Goal: Ask a question: Seek information or help from site administrators or community

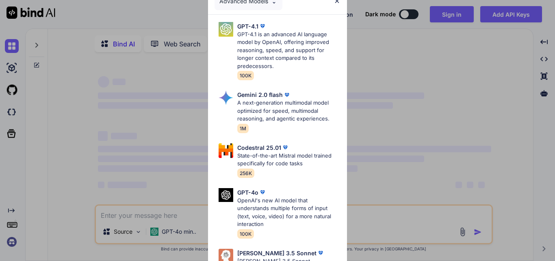
click at [336, 3] on img at bounding box center [337, 1] width 7 height 7
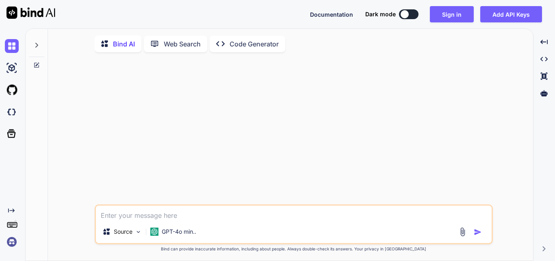
type textarea "x"
click at [149, 212] on textarea at bounding box center [294, 212] width 396 height 15
click at [9, 240] on img at bounding box center [12, 242] width 14 height 14
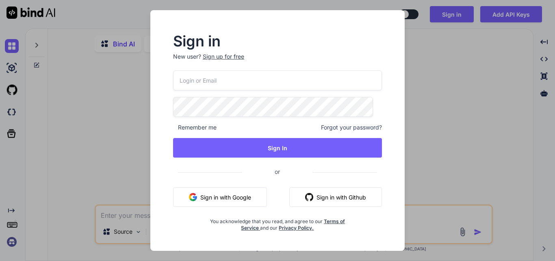
click at [221, 79] on input "email" at bounding box center [277, 80] width 209 height 20
click at [253, 81] on input "email" at bounding box center [277, 80] width 209 height 20
type input "[EMAIL_ADDRESS][DOMAIN_NAME]"
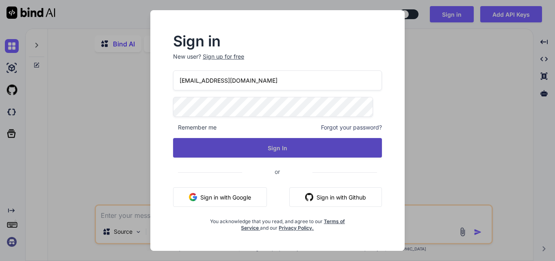
click at [277, 152] on button "Sign In" at bounding box center [277, 148] width 209 height 20
click at [268, 143] on button "Sign In" at bounding box center [277, 148] width 209 height 20
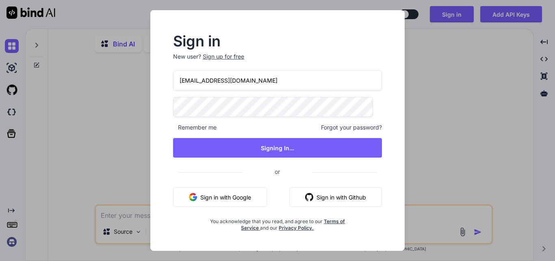
drag, startPoint x: 247, startPoint y: 85, endPoint x: 123, endPoint y: 91, distance: 124.6
click at [123, 91] on div "Sign in New user? Sign up for free [EMAIL_ADDRESS][DOMAIN_NAME] Remember me For…" at bounding box center [277, 130] width 555 height 261
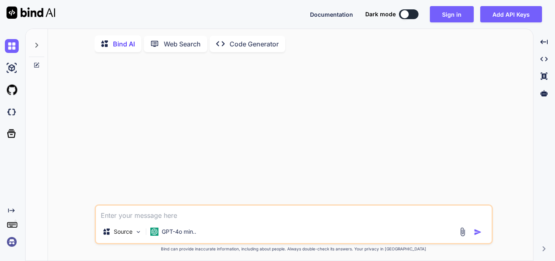
click at [180, 131] on div at bounding box center [294, 132] width 397 height 146
click at [378, 124] on div at bounding box center [294, 132] width 397 height 146
click at [152, 209] on textarea at bounding box center [294, 212] width 396 height 15
type textarea "hi"
click at [479, 233] on img "button" at bounding box center [478, 232] width 8 height 8
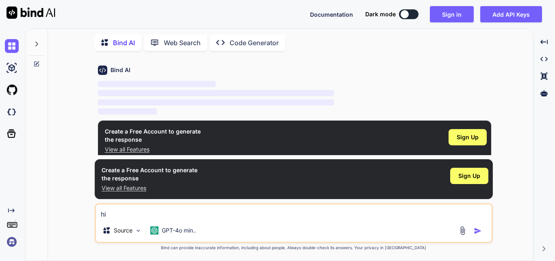
scroll to position [29, 0]
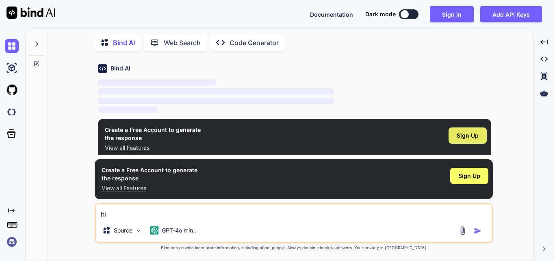
click at [475, 137] on span "Sign Up" at bounding box center [468, 135] width 22 height 8
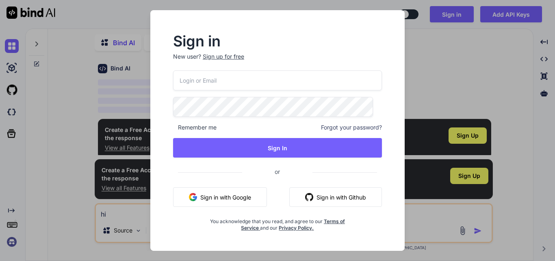
click at [222, 78] on input "email" at bounding box center [277, 80] width 209 height 20
click at [226, 60] on p "New user? Sign up for free" at bounding box center [277, 61] width 209 height 18
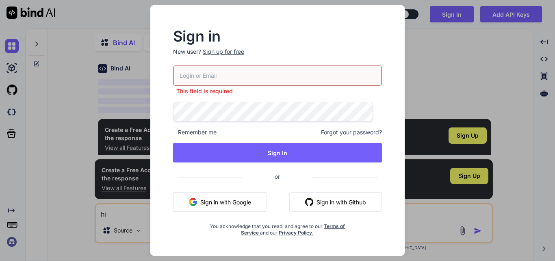
click at [229, 49] on div "Sign up for free" at bounding box center [223, 52] width 41 height 8
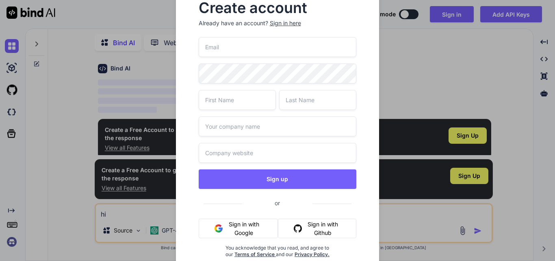
click at [228, 47] on input "email" at bounding box center [278, 47] width 158 height 20
click at [246, 48] on input "rajat1234" at bounding box center [278, 47] width 158 height 20
type input "[EMAIL_ADDRESS][DOMAIN_NAME]"
click at [256, 97] on input "text" at bounding box center [237, 100] width 77 height 20
type input "rajat"
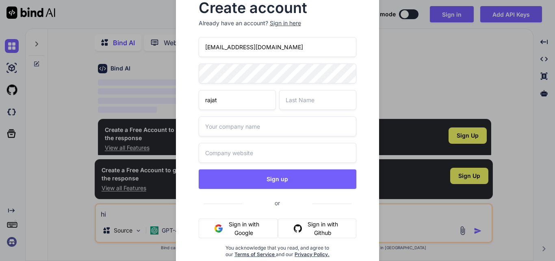
click at [326, 102] on input "text" at bounding box center [317, 100] width 77 height 20
type input "test"
drag, startPoint x: 295, startPoint y: 104, endPoint x: 270, endPoint y: 105, distance: 25.6
click at [270, 105] on div "rajat test" at bounding box center [278, 100] width 158 height 20
type input "[PERSON_NAME]"
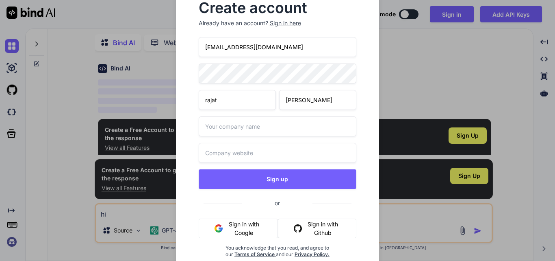
click at [254, 121] on input "text" at bounding box center [278, 126] width 158 height 20
type input "other"
click at [249, 158] on input "text" at bounding box center [278, 153] width 158 height 20
type input "other"
drag, startPoint x: 274, startPoint y: 44, endPoint x: 200, endPoint y: 48, distance: 74.5
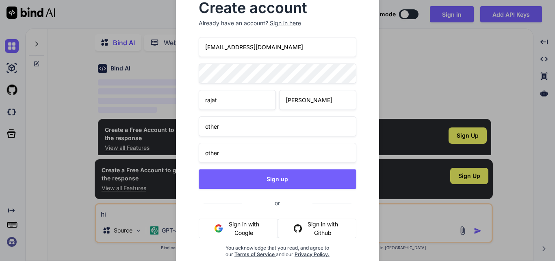
click at [200, 48] on input "[EMAIL_ADDRESS][DOMAIN_NAME]" at bounding box center [278, 47] width 158 height 20
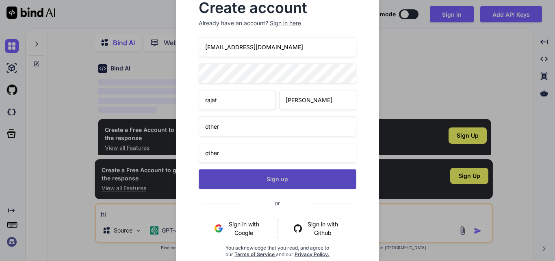
click at [285, 182] on button "Sign up" at bounding box center [278, 179] width 158 height 20
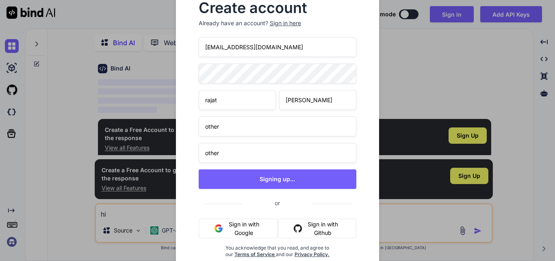
scroll to position [0, 0]
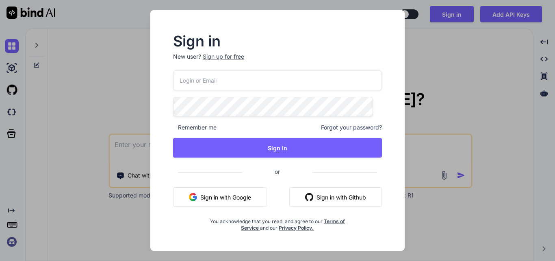
click at [234, 74] on input "email" at bounding box center [277, 80] width 209 height 20
type input "[EMAIL_ADDRESS][DOMAIN_NAME]"
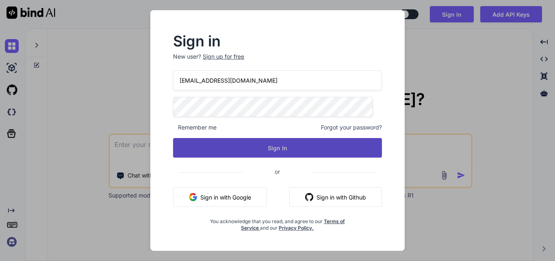
click at [289, 146] on button "Sign In" at bounding box center [277, 148] width 209 height 20
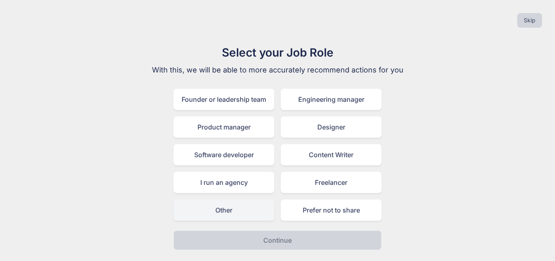
click at [232, 214] on div "Other" at bounding box center [224, 209] width 101 height 21
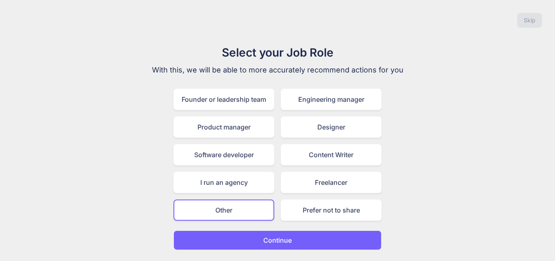
click at [279, 235] on p "Continue" at bounding box center [277, 240] width 28 height 10
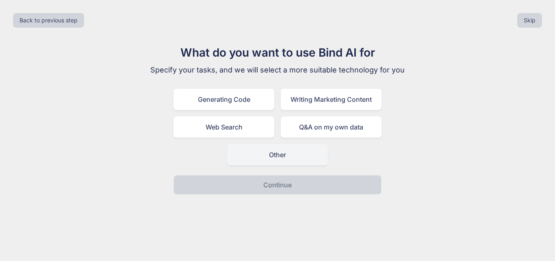
click at [270, 161] on div "Other" at bounding box center [277, 154] width 101 height 21
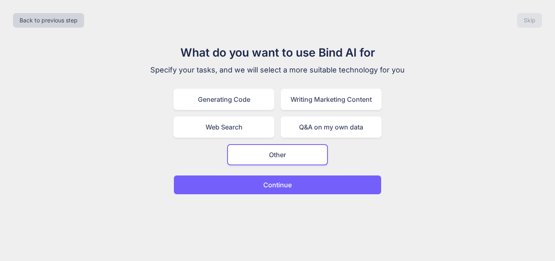
click at [271, 182] on p "Continue" at bounding box center [277, 185] width 28 height 10
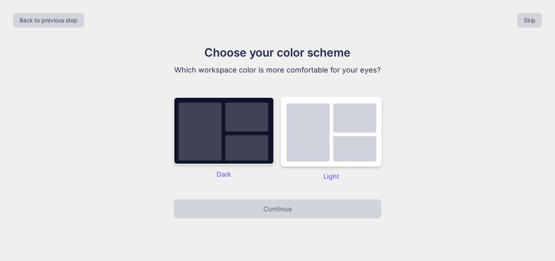
click at [338, 174] on p "Light" at bounding box center [331, 176] width 101 height 10
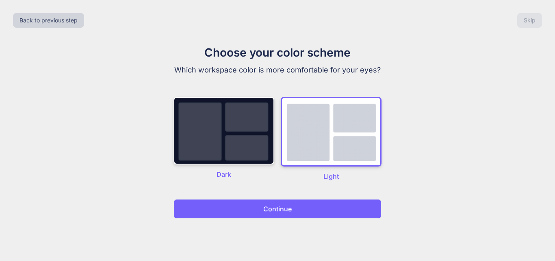
click at [290, 214] on button "Continue" at bounding box center [278, 209] width 208 height 20
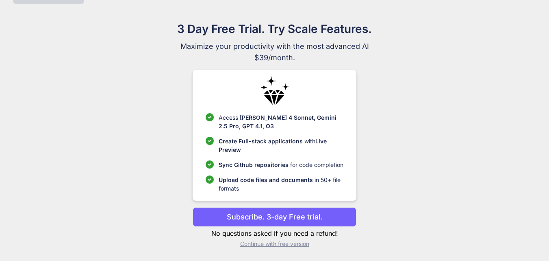
click at [275, 247] on p "Continue with free version" at bounding box center [275, 244] width 164 height 8
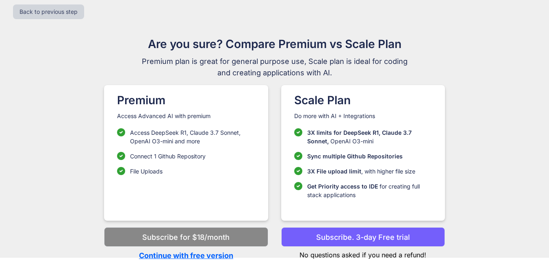
scroll to position [9, 0]
click at [181, 253] on p "Continue with free version" at bounding box center [186, 255] width 164 height 11
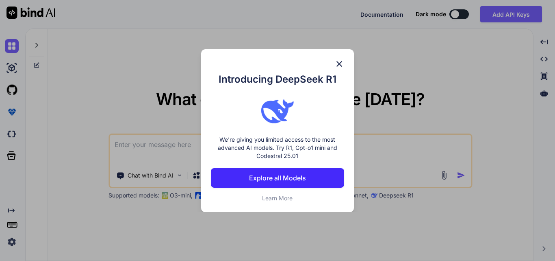
click at [340, 69] on img at bounding box center [340, 64] width 10 height 10
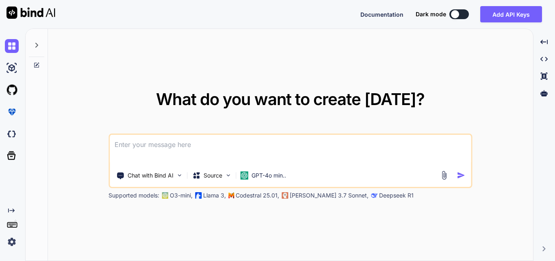
click at [155, 145] on textarea at bounding box center [290, 150] width 361 height 30
type textarea "x"
type textarea "h"
type textarea "x"
type textarea "hi"
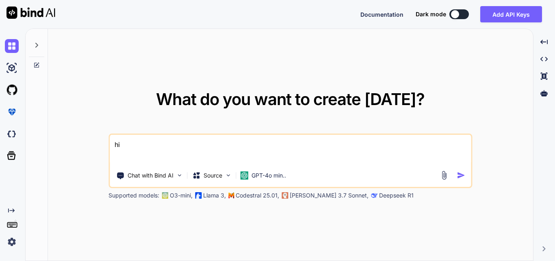
type textarea "x"
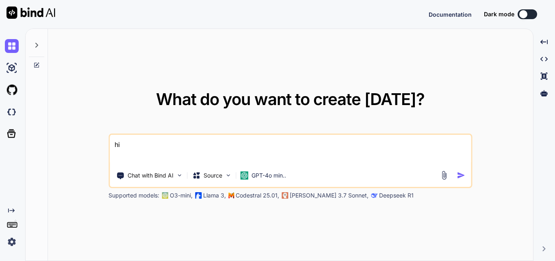
type textarea "hi"
click at [462, 176] on img "button" at bounding box center [461, 175] width 9 height 9
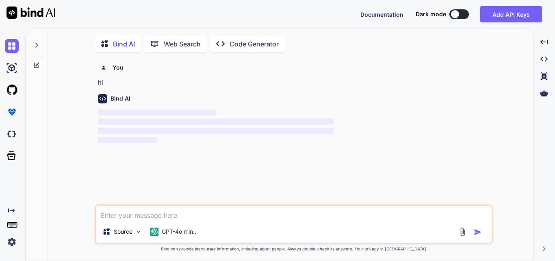
scroll to position [3, 0]
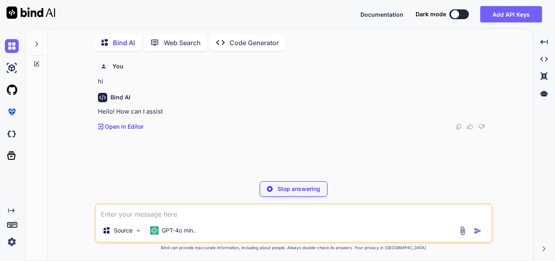
type textarea "x"
click at [147, 212] on textarea at bounding box center [294, 211] width 396 height 15
paste textarea "reporting:18 GET https://fonts.googleapis.com/css2?family=Material+Symbols+Outl…"
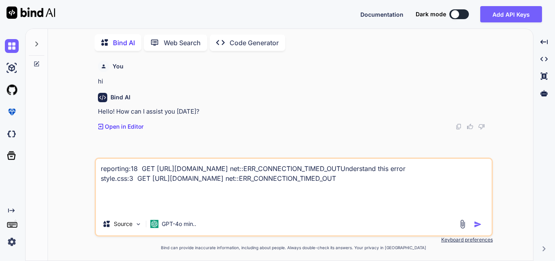
type textarea "reporting:18 GET https://fonts.googleapis.com/css2?family=Material+Symbols+Outl…"
click at [475, 226] on img "button" at bounding box center [478, 224] width 8 height 8
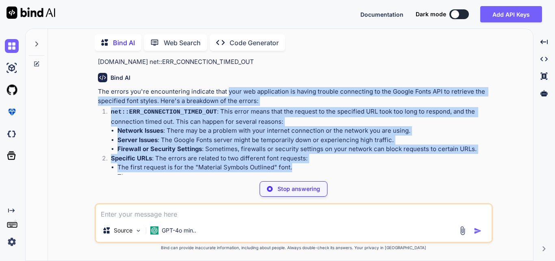
scroll to position [122, 0]
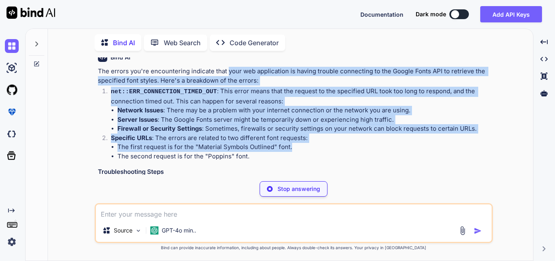
drag, startPoint x: 219, startPoint y: 166, endPoint x: 345, endPoint y: 161, distance: 126.2
click at [344, 163] on div "Bind AI The errors you're encountering indicate that your web application is ha…" at bounding box center [295, 124] width 394 height 157
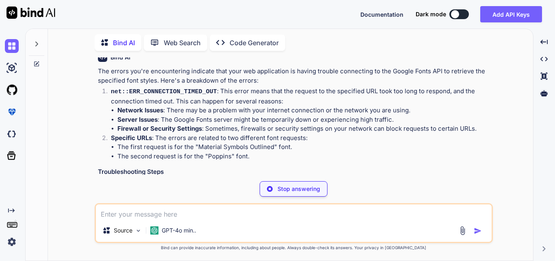
click at [365, 62] on div "Bind AI" at bounding box center [295, 56] width 394 height 9
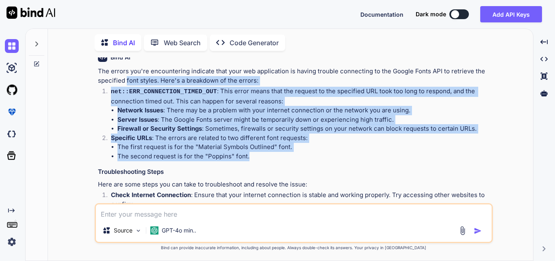
drag, startPoint x: 95, startPoint y: 100, endPoint x: 306, endPoint y: 175, distance: 223.5
click at [306, 175] on div "You hi Bind AI Hello! How can I assist you today? Created with Pixso. Open in E…" at bounding box center [294, 158] width 398 height 203
click at [314, 106] on p "net::ERR_CONNECTION_TIMED_OUT : This error means that the request to the specif…" at bounding box center [301, 96] width 381 height 19
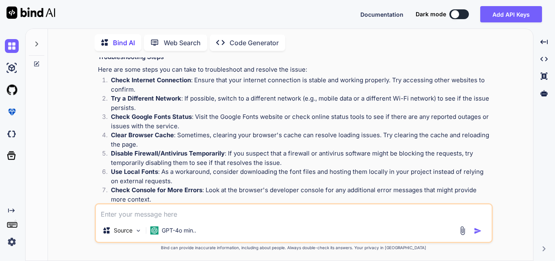
scroll to position [278, 0]
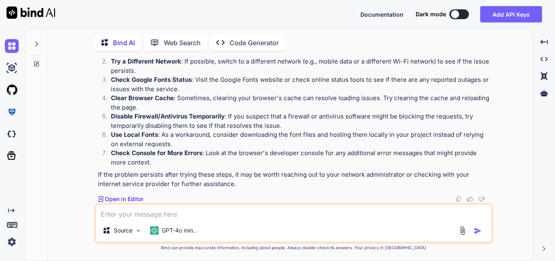
click at [141, 210] on textarea at bounding box center [294, 211] width 396 height 15
paste textarea "<?php namespace App\Exports; use App\Models\InsuranceVerification; use Maatwebs…"
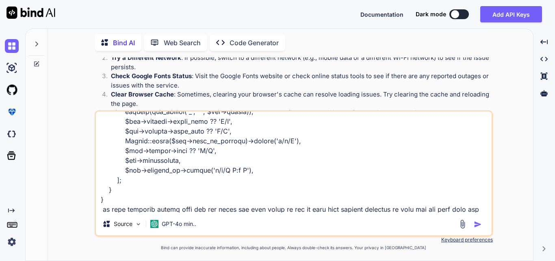
scroll to position [693, 0]
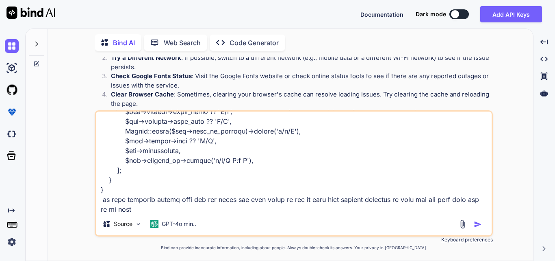
type textarea "<?php namespace App\Exports; use App\Models\InsuranceVerification; use Maatwebs…"
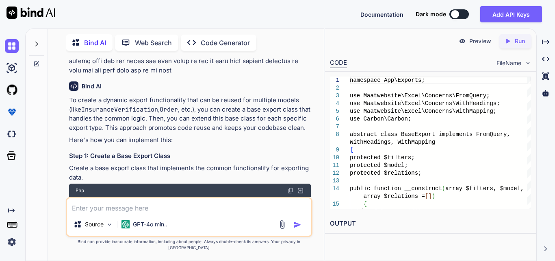
scroll to position [935, 0]
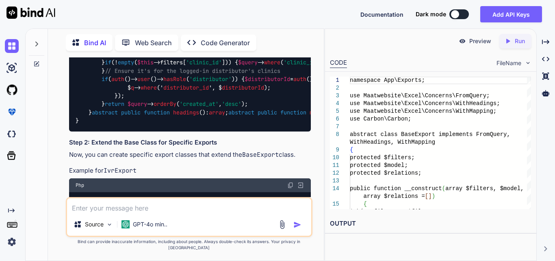
drag, startPoint x: 168, startPoint y: 122, endPoint x: 257, endPoint y: 127, distance: 89.2
click at [355, 16] on span "array $filters , $model , array $relations = []" at bounding box center [423, 12] width 137 height 7
click at [137, 131] on div "namespace App \ Exports ; use Maatwebsite \ Excel \ Concerns \ FromQuery ; use …" at bounding box center [190, 62] width 242 height 137
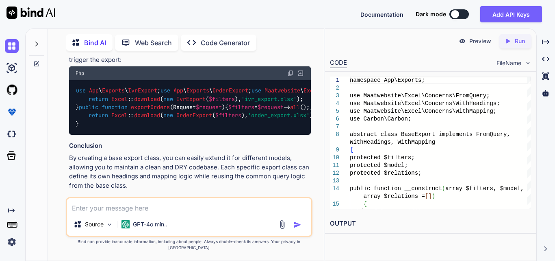
scroll to position [1301, 0]
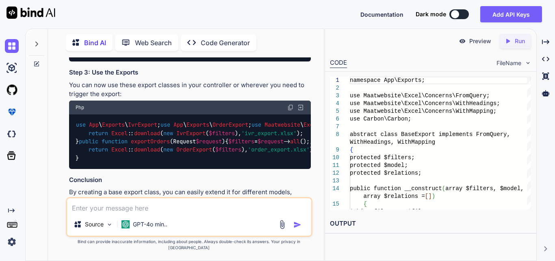
drag, startPoint x: 88, startPoint y: 160, endPoint x: 200, endPoint y: 165, distance: 111.9
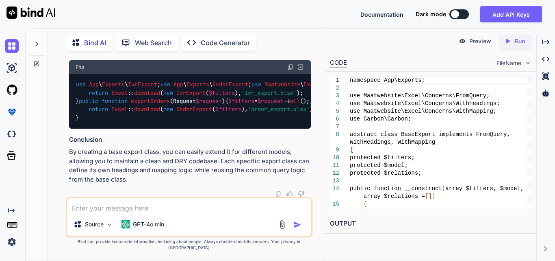
scroll to position [1749, 0]
drag, startPoint x: 100, startPoint y: 103, endPoint x: 150, endPoint y: 109, distance: 50.8
